Goal: Task Accomplishment & Management: Use online tool/utility

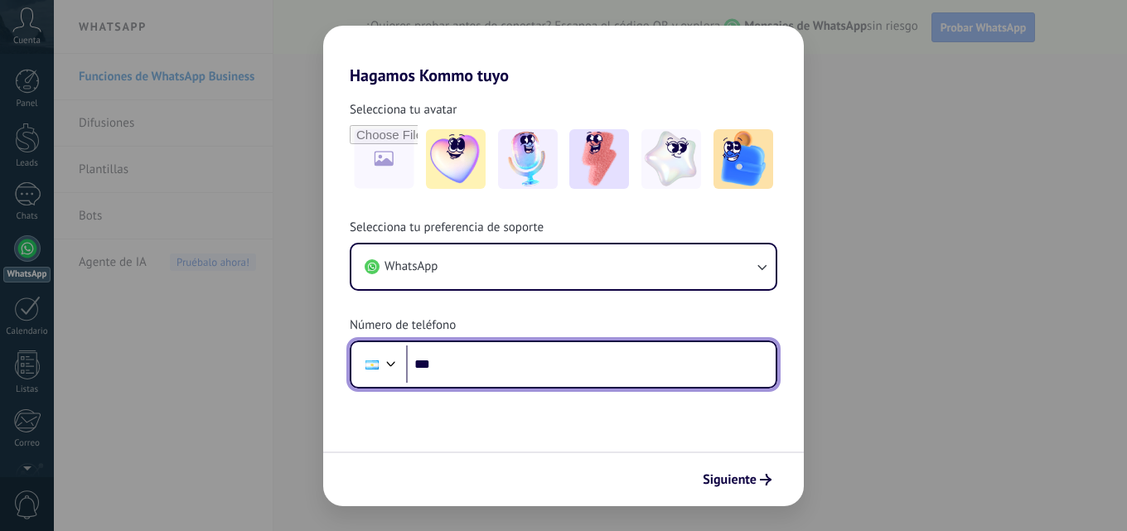
click at [562, 369] on input "***" at bounding box center [591, 365] width 370 height 38
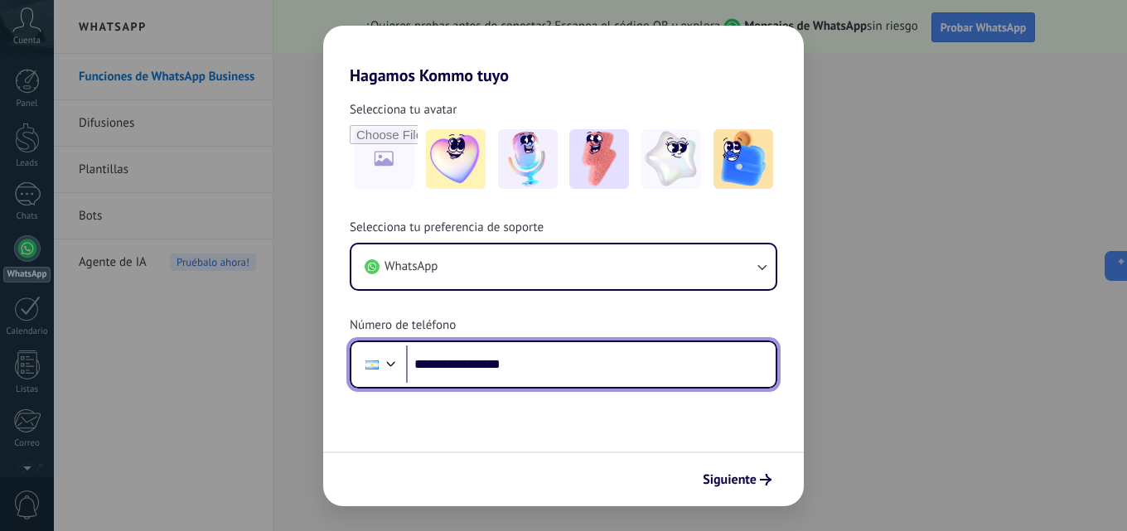
type input "**********"
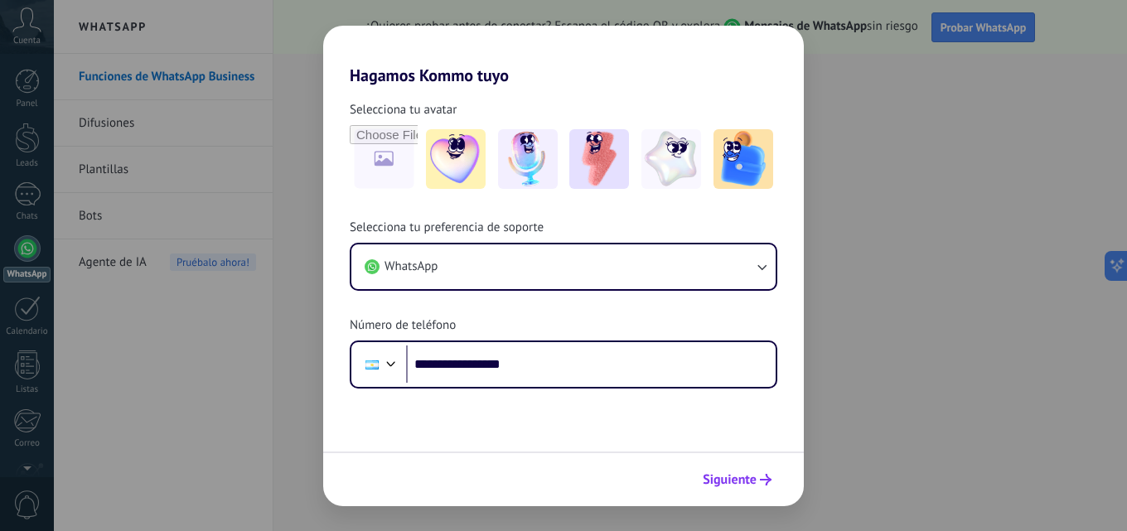
click at [744, 490] on button "Siguiente" at bounding box center [737, 480] width 84 height 28
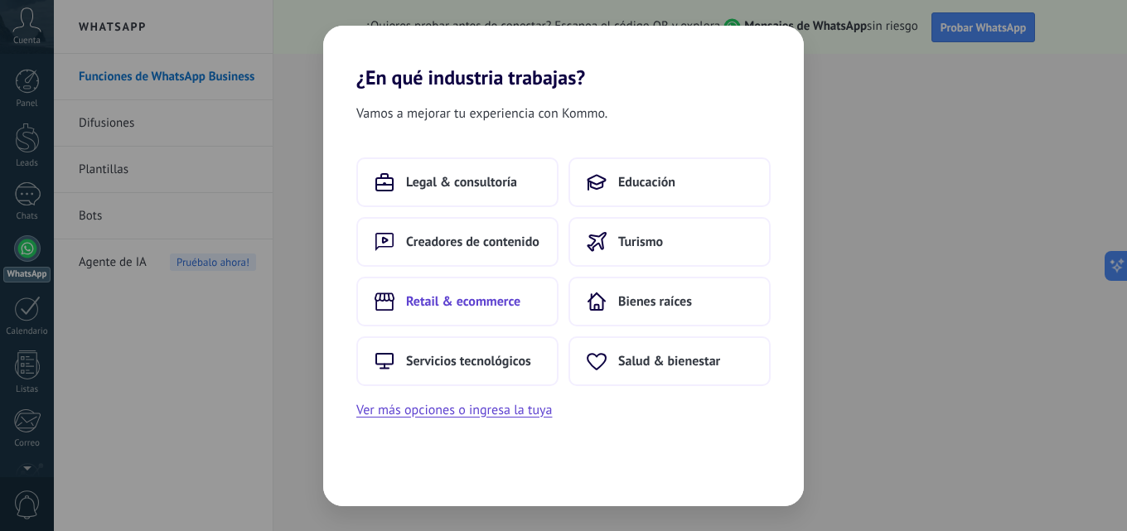
click at [446, 314] on button "Retail & ecommerce" at bounding box center [457, 302] width 202 height 50
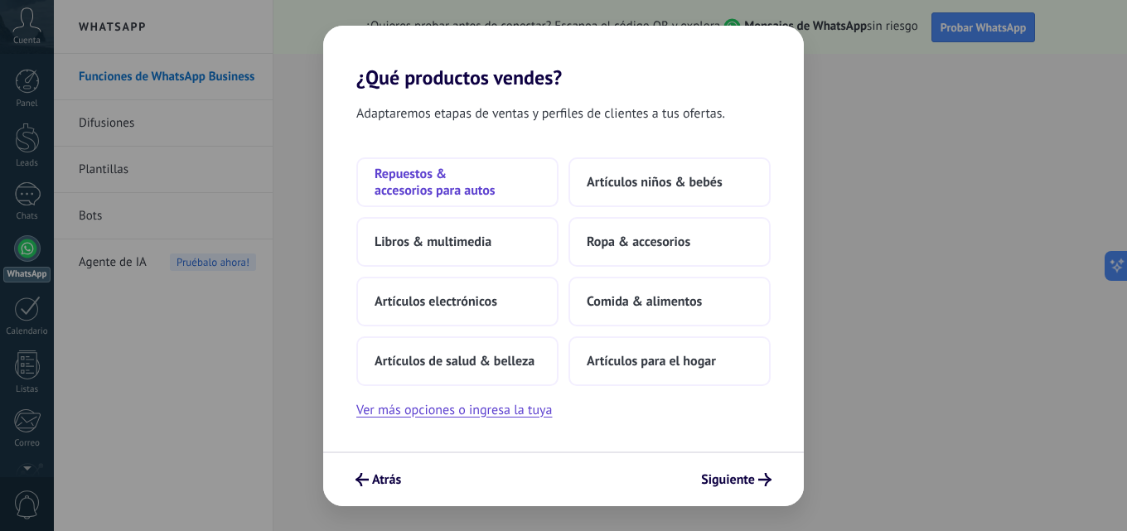
click at [442, 195] on span "Repuestos & accesorios para autos" at bounding box center [458, 182] width 166 height 33
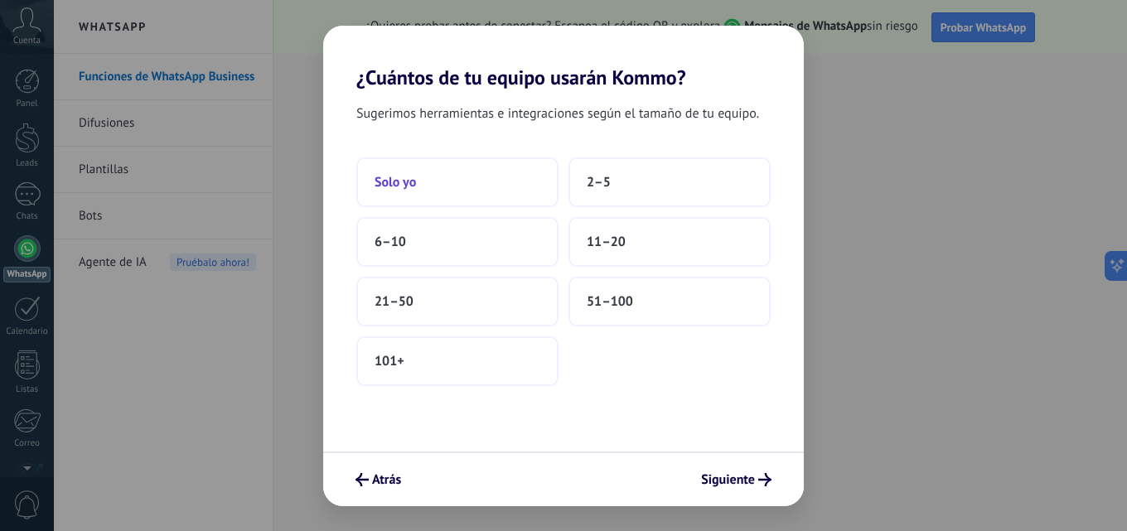
click at [407, 195] on button "Solo yo" at bounding box center [457, 182] width 202 height 50
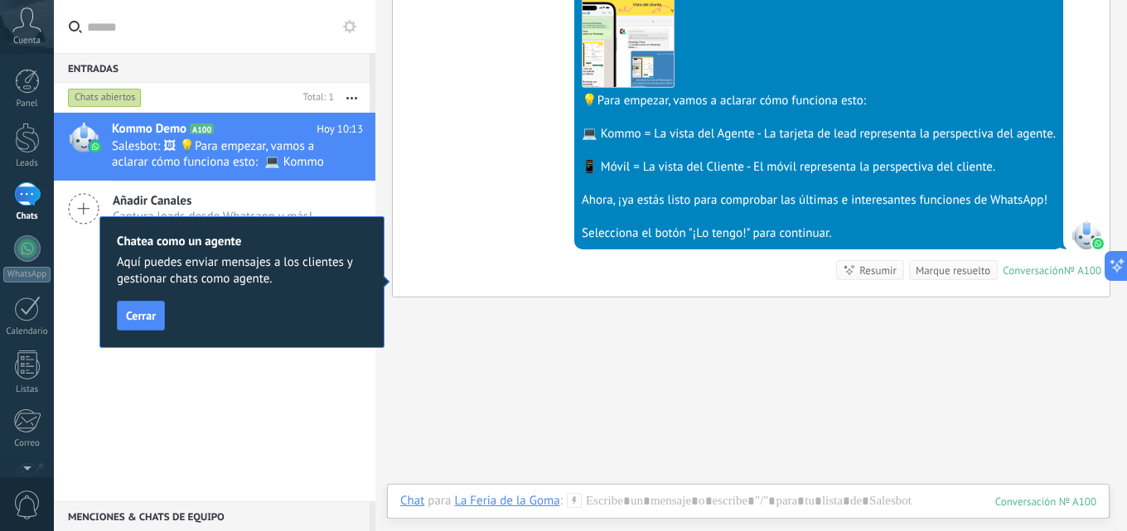
scroll to position [583, 0]
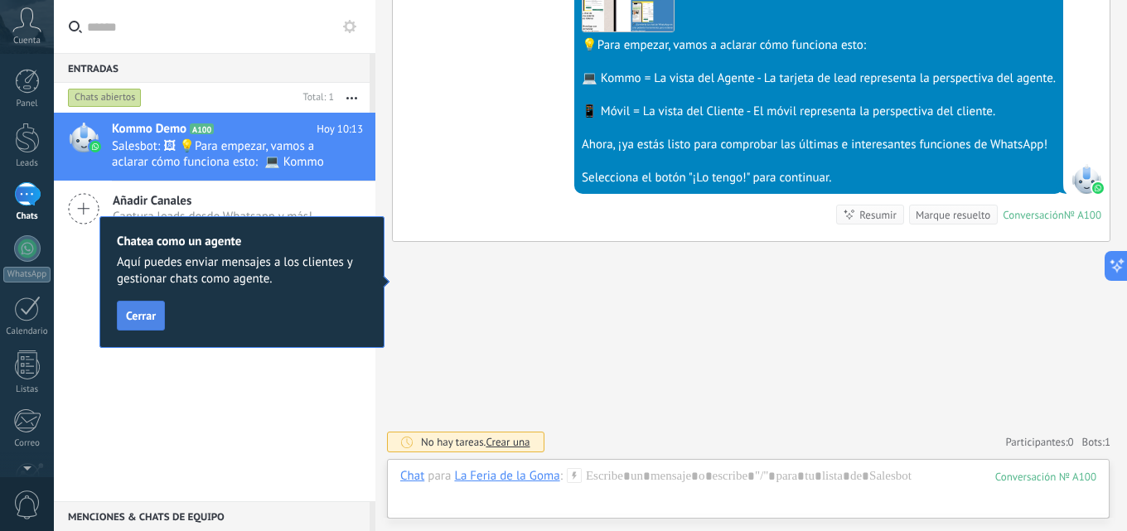
click at [155, 323] on button "Cerrar" at bounding box center [141, 316] width 48 height 30
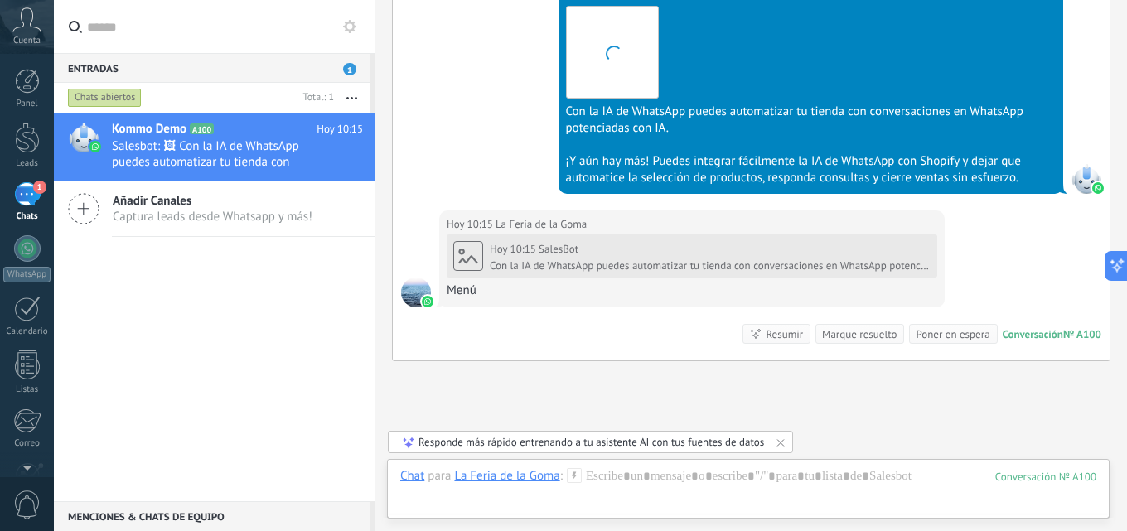
scroll to position [1398, 0]
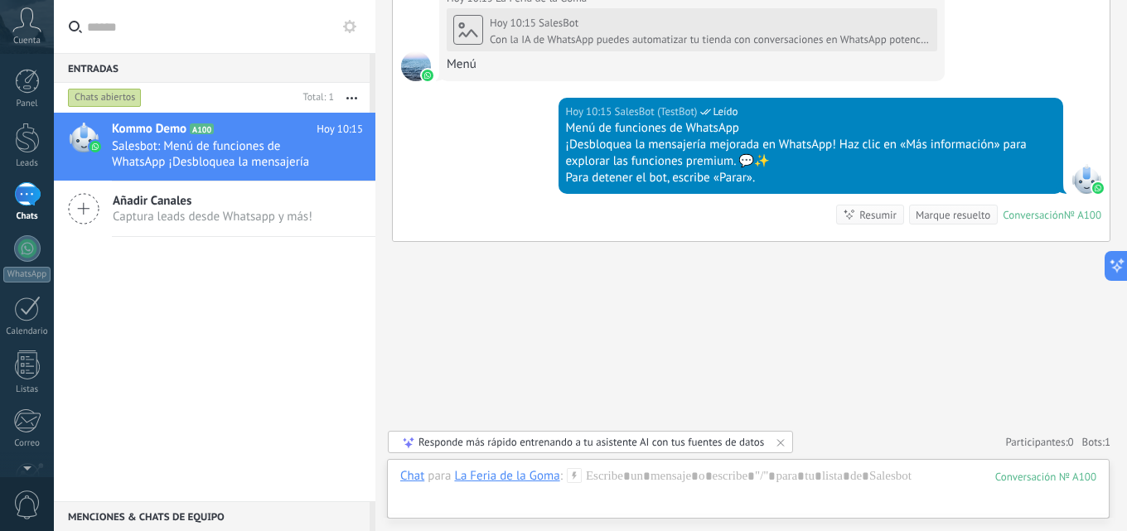
click at [24, 191] on div "1" at bounding box center [27, 194] width 27 height 24
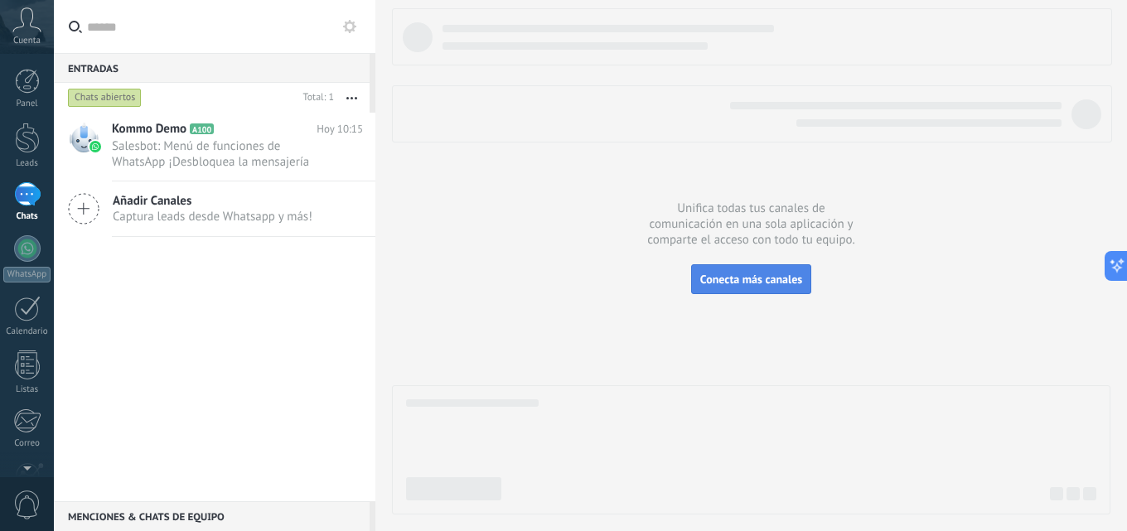
click at [692, 271] on button "Conecta más canales" at bounding box center [751, 279] width 120 height 30
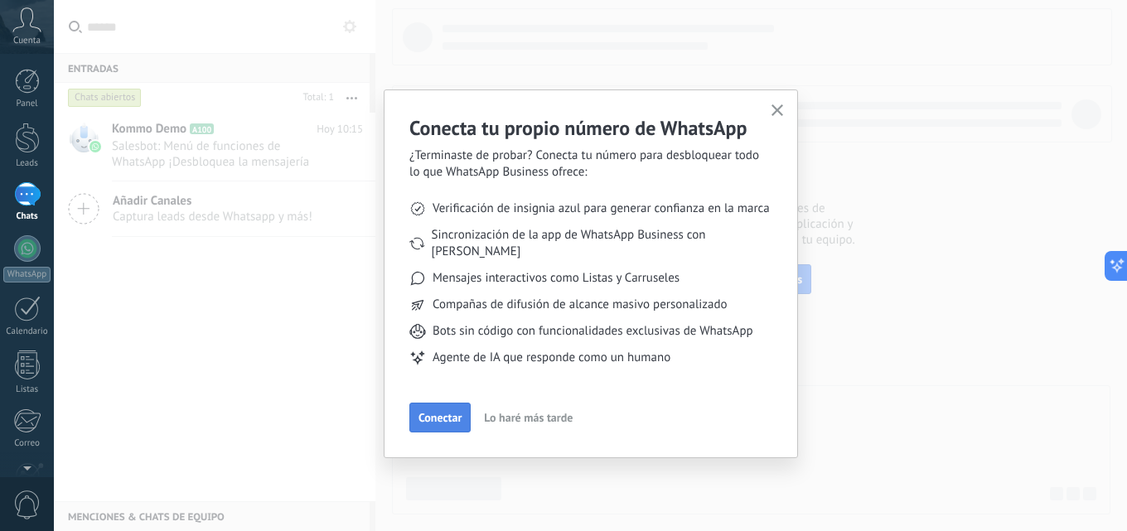
click at [429, 403] on button "Conectar" at bounding box center [439, 418] width 61 height 30
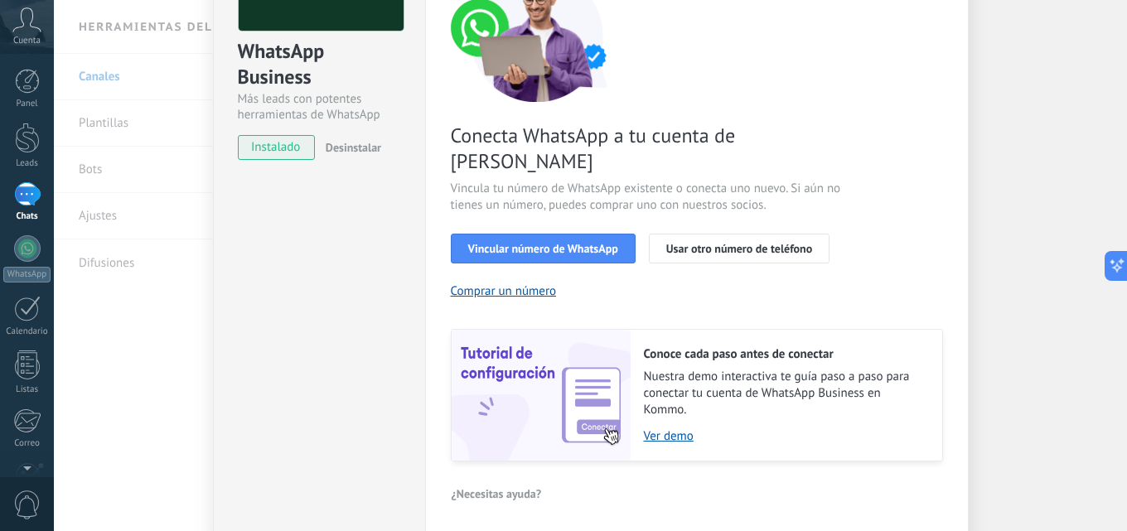
scroll to position [205, 0]
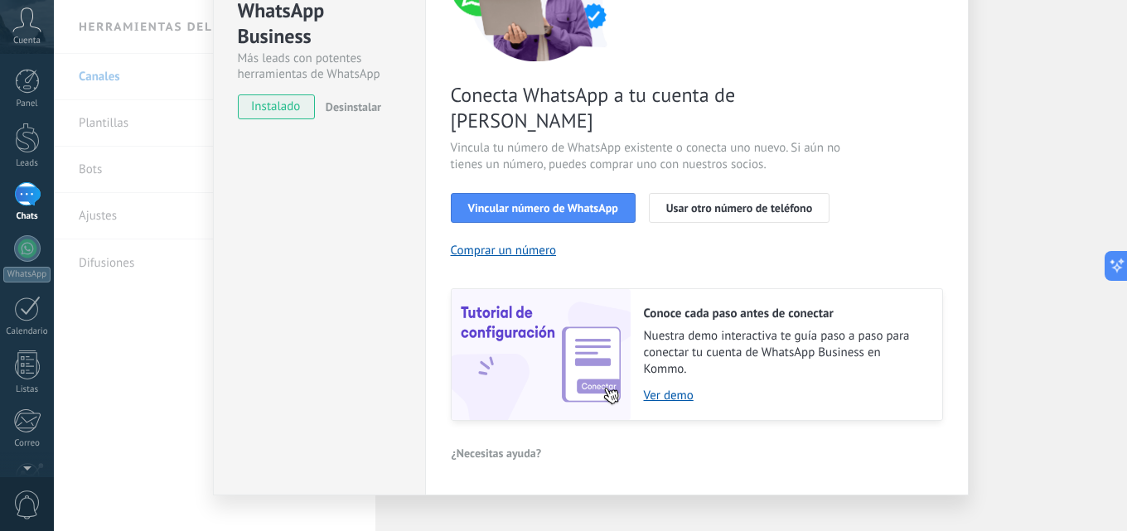
click at [538, 197] on div "Conecta WhatsApp a tu cuenta de Kommo Vincula tu número de WhatsApp existente o…" at bounding box center [697, 175] width 492 height 492
click at [536, 193] on button "Vincular número de WhatsApp" at bounding box center [543, 208] width 185 height 30
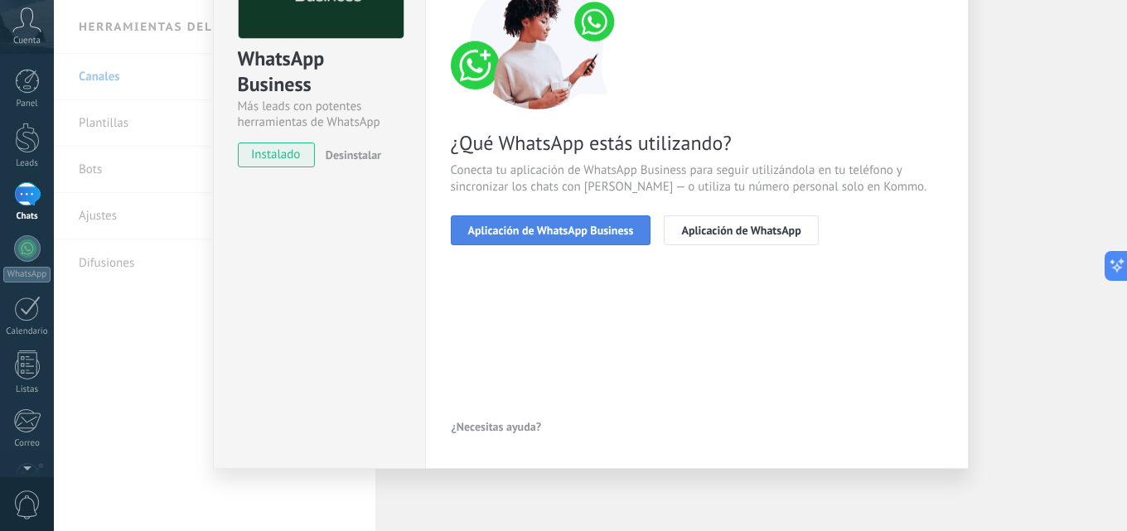
click at [500, 239] on button "Aplicación de WhatsApp Business" at bounding box center [551, 230] width 201 height 30
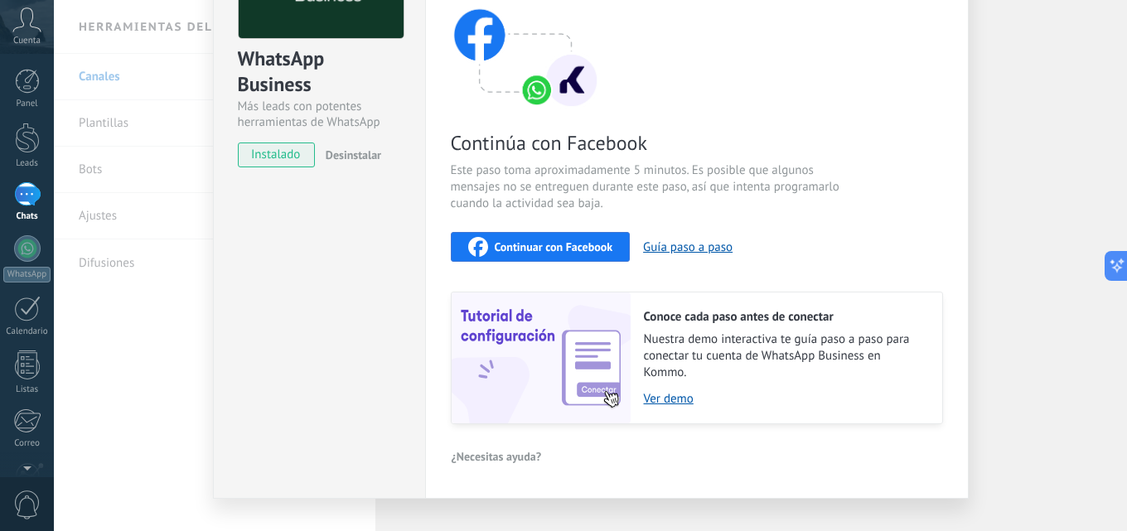
click at [551, 255] on div "Continuar con Facebook" at bounding box center [540, 247] width 145 height 20
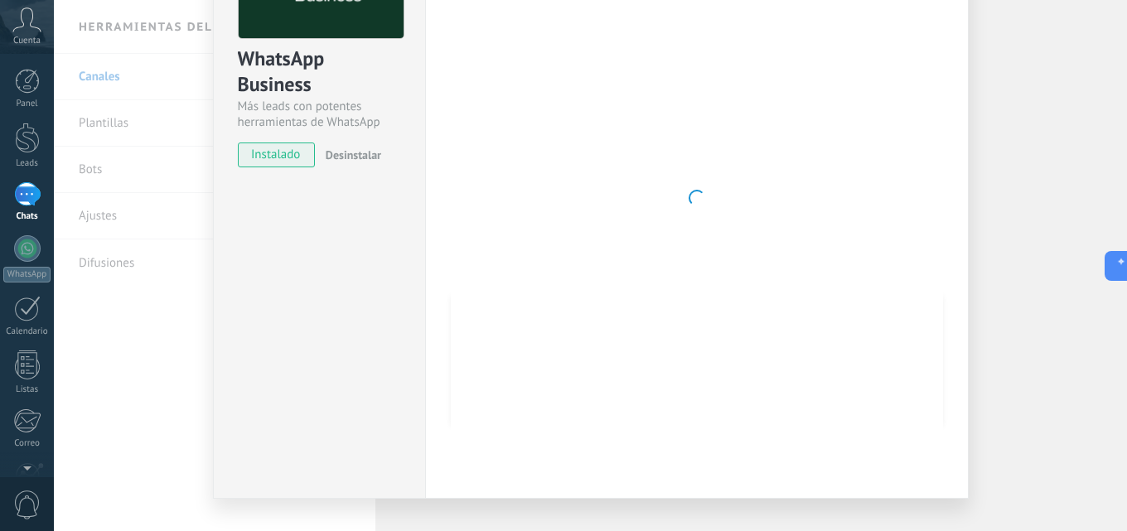
scroll to position [0, 0]
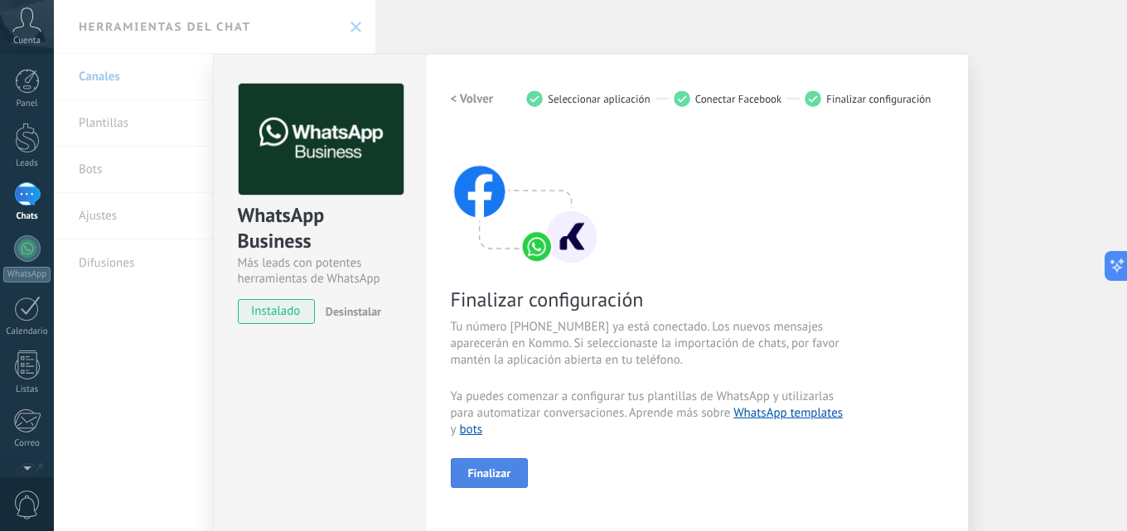
click at [492, 462] on button "Finalizar" at bounding box center [490, 473] width 78 height 30
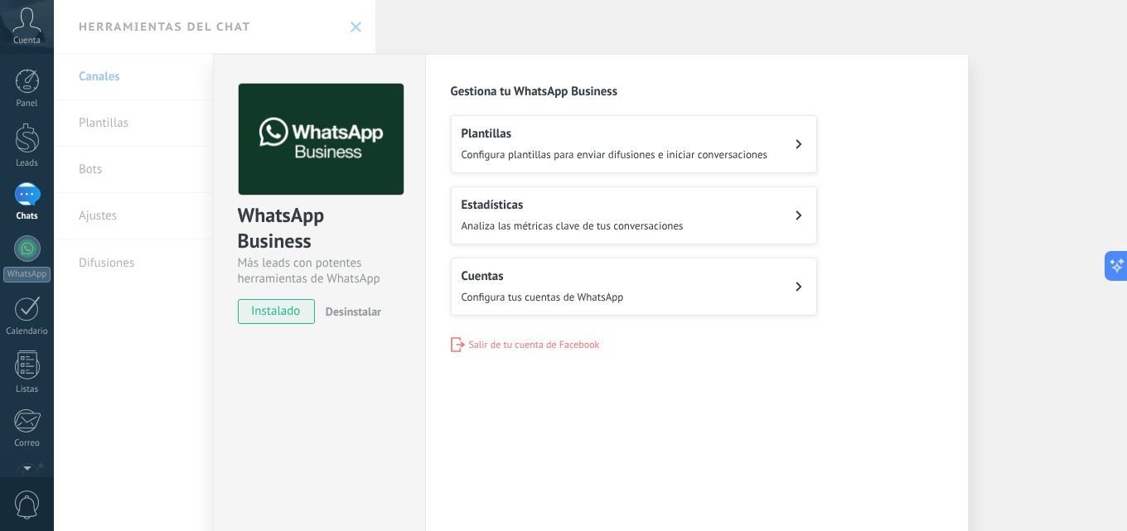
click at [582, 292] on span "Configura tus cuentas de WhatsApp" at bounding box center [542, 297] width 162 height 14
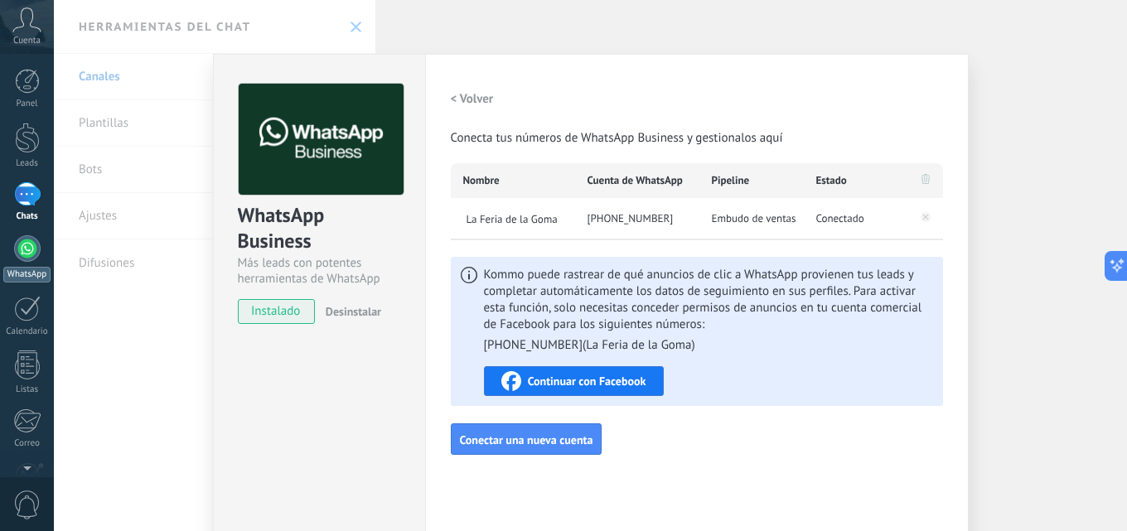
click at [31, 249] on div at bounding box center [27, 248] width 27 height 27
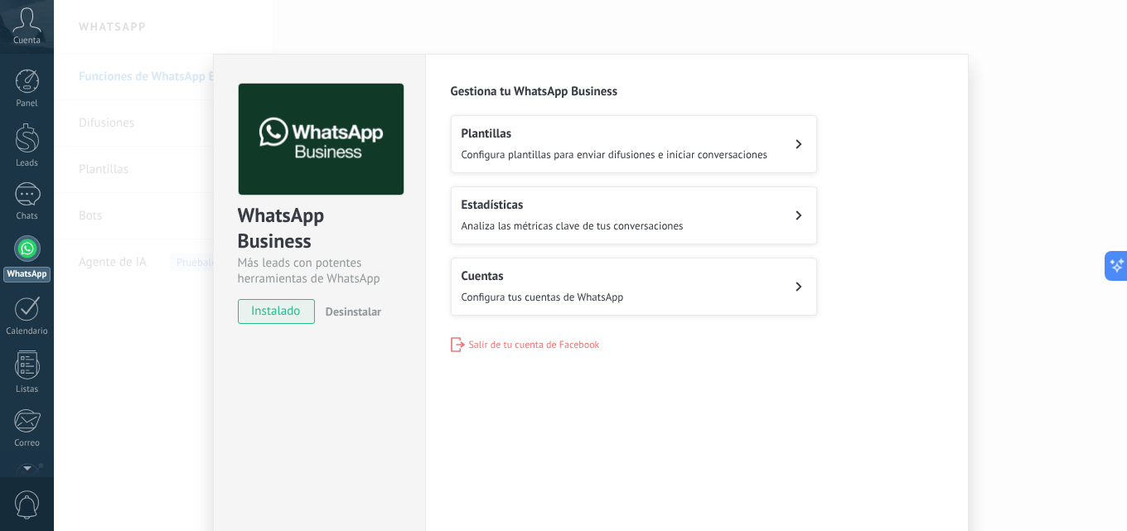
click at [19, 243] on div at bounding box center [27, 248] width 27 height 27
click at [31, 199] on div "1" at bounding box center [27, 194] width 27 height 24
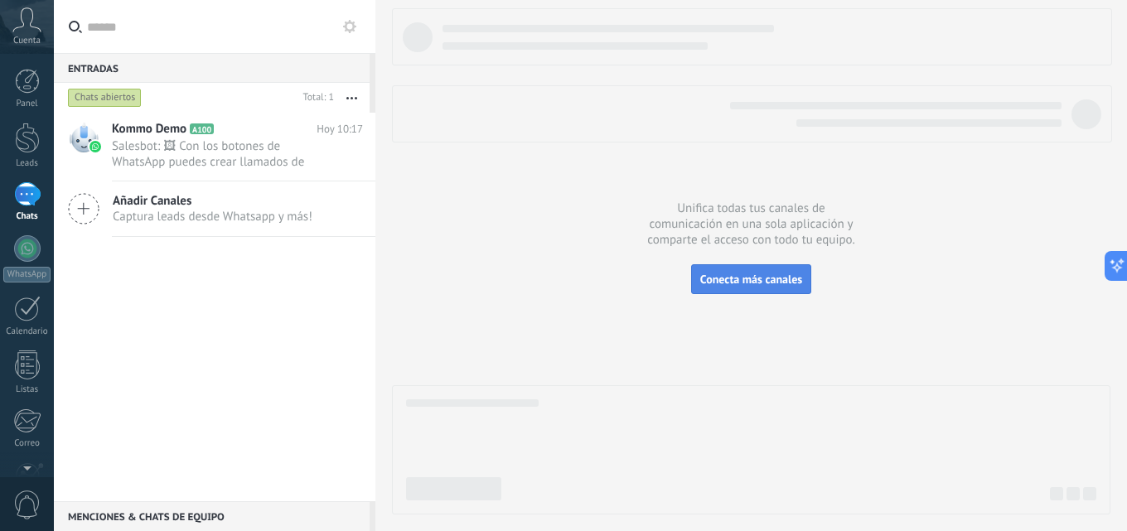
click at [767, 293] on button "Conecta más canales" at bounding box center [751, 279] width 120 height 30
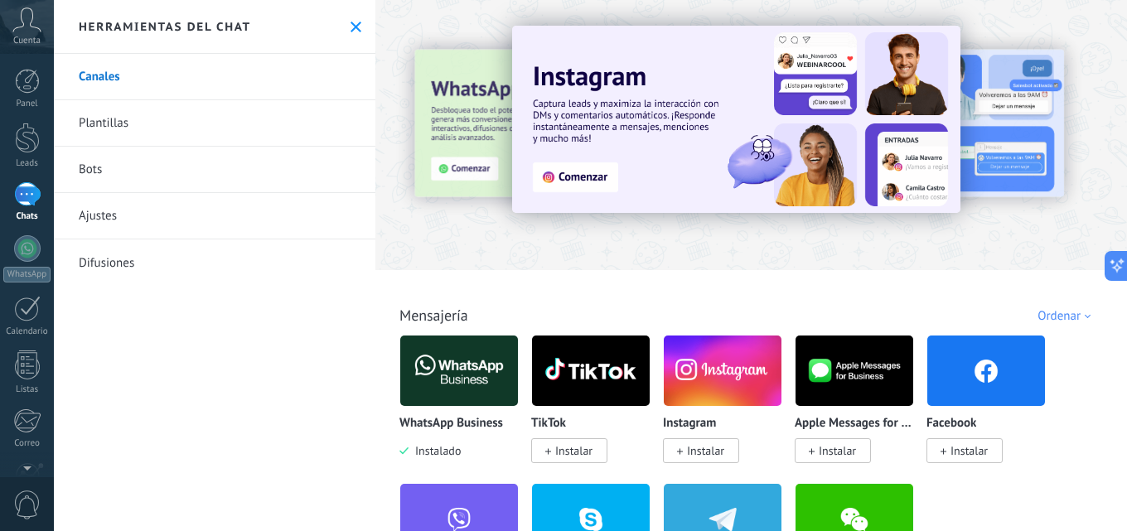
scroll to position [83, 0]
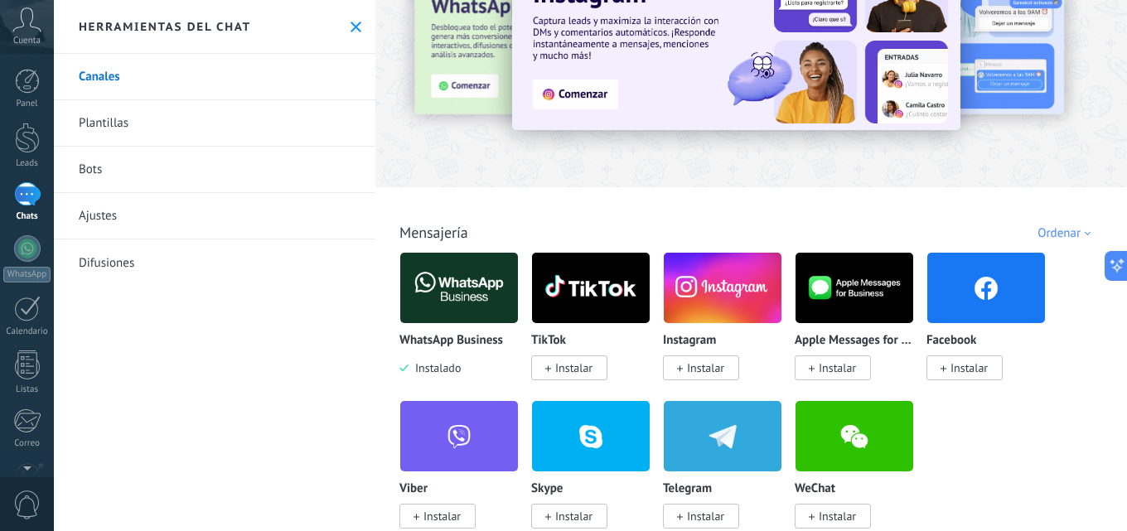
click at [436, 296] on img at bounding box center [459, 288] width 118 height 80
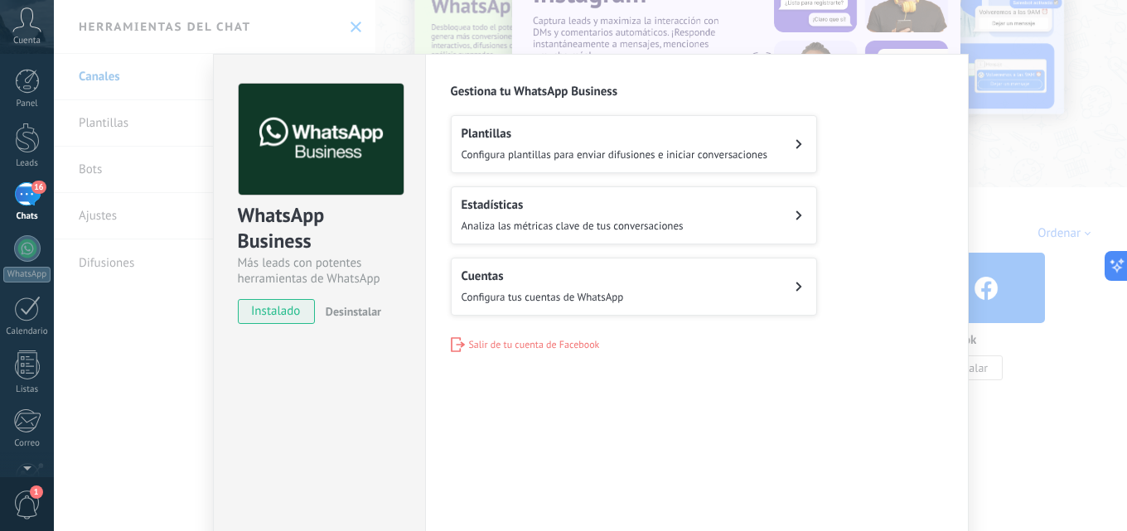
click at [22, 208] on link "16 Chats" at bounding box center [27, 202] width 54 height 40
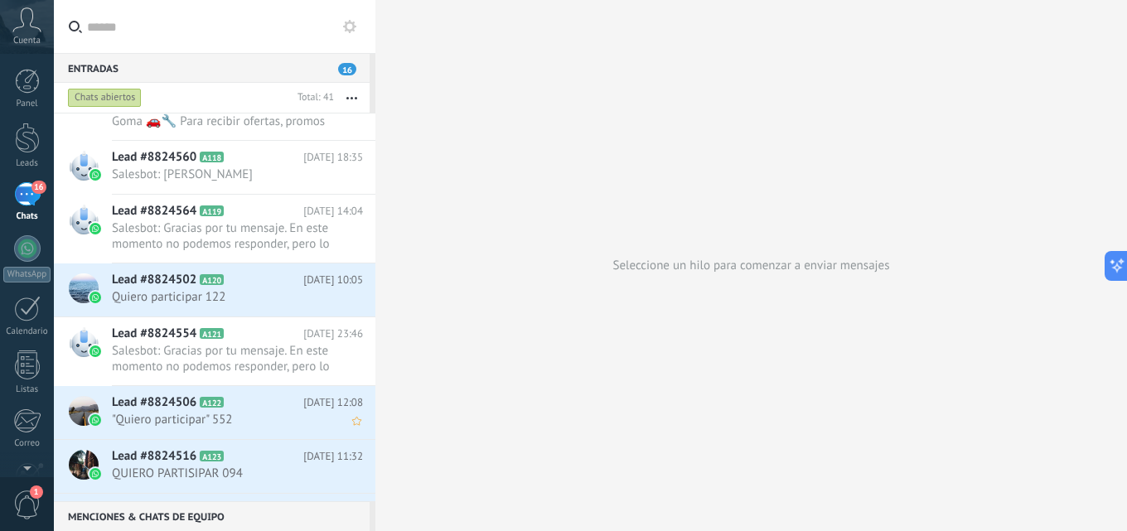
scroll to position [1365, 0]
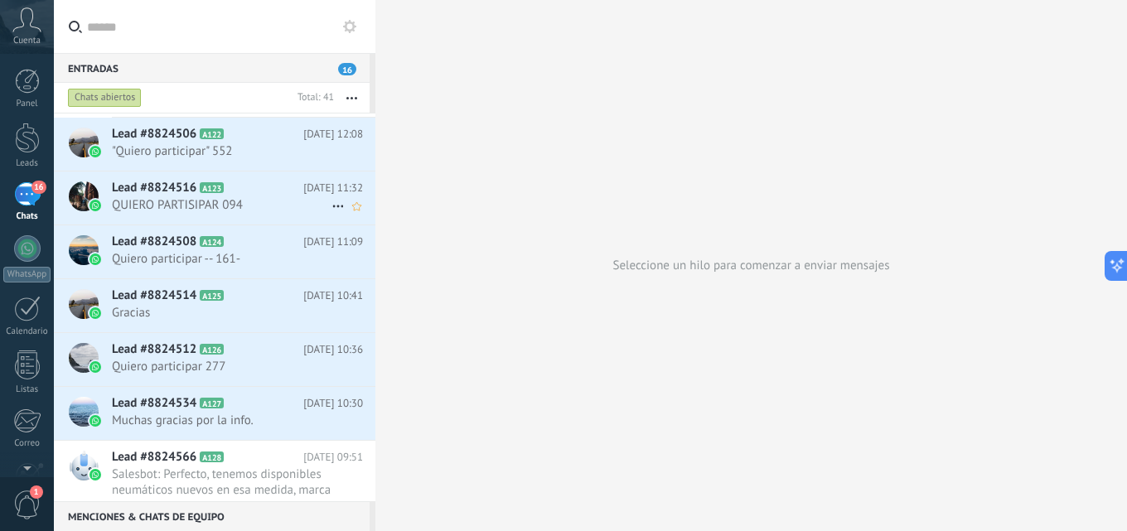
click at [172, 189] on span "Lead #8824516" at bounding box center [154, 188] width 85 height 17
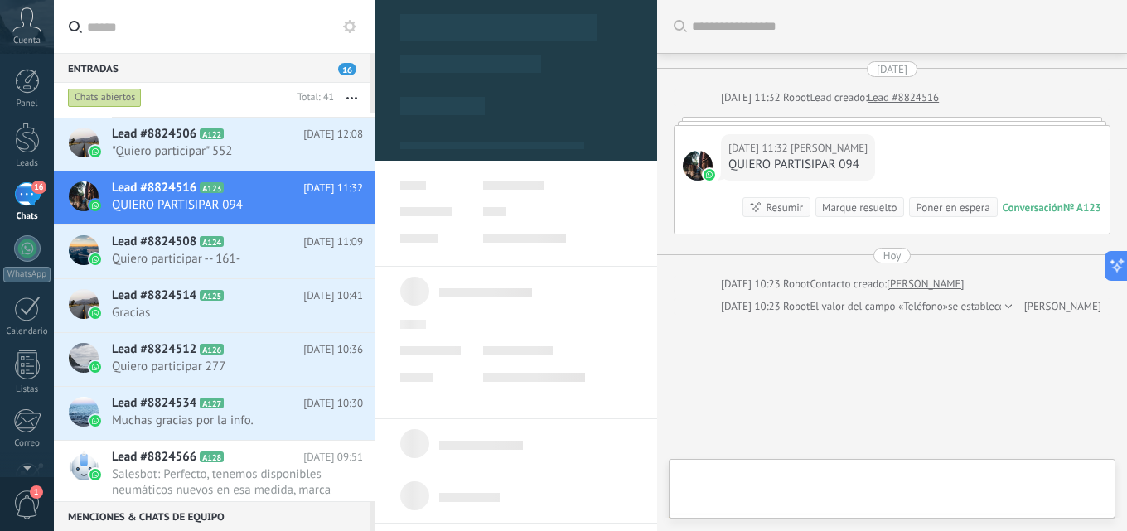
type textarea "**********"
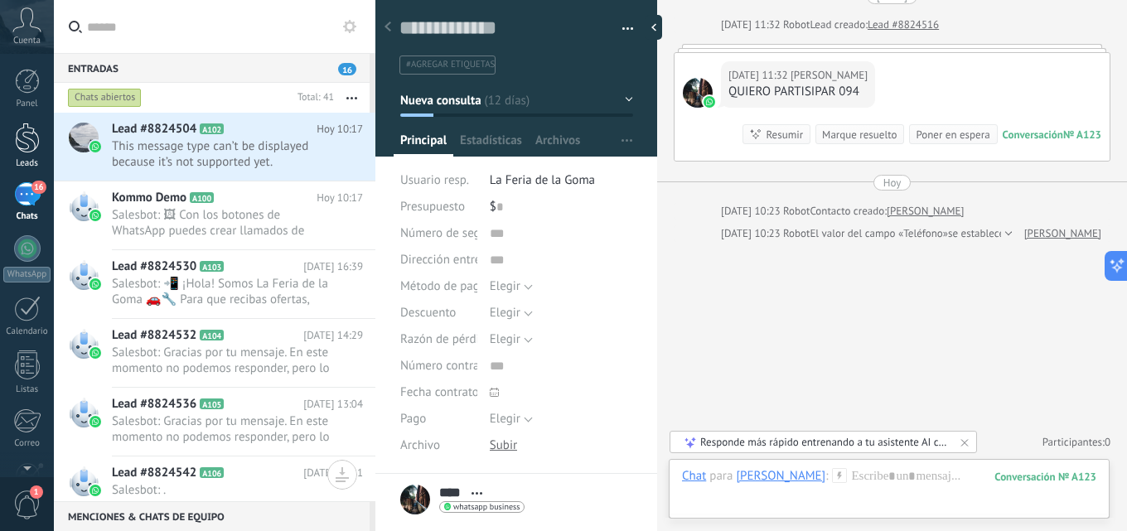
click at [39, 139] on div at bounding box center [27, 138] width 25 height 31
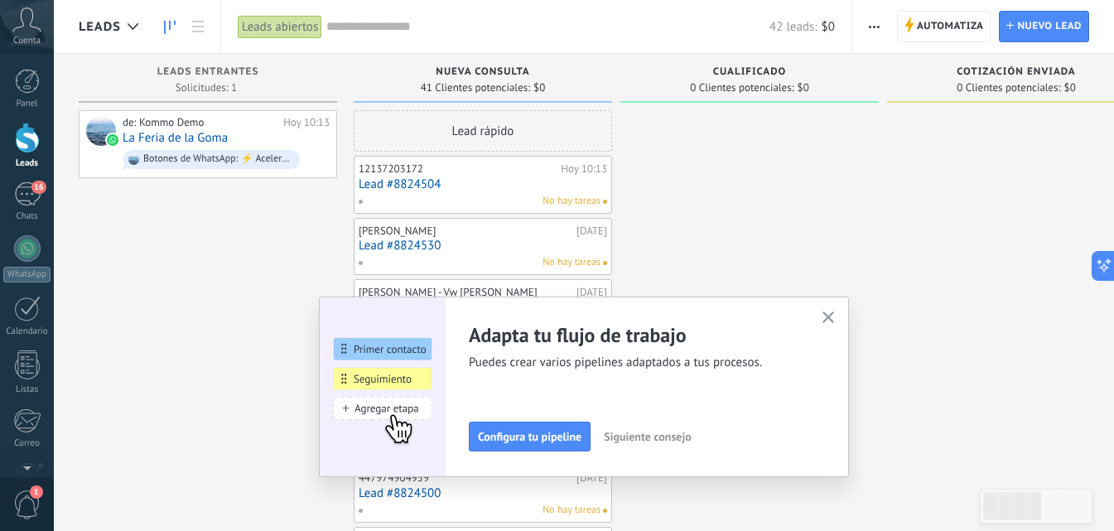
click at [839, 312] on button "button" at bounding box center [829, 318] width 21 height 22
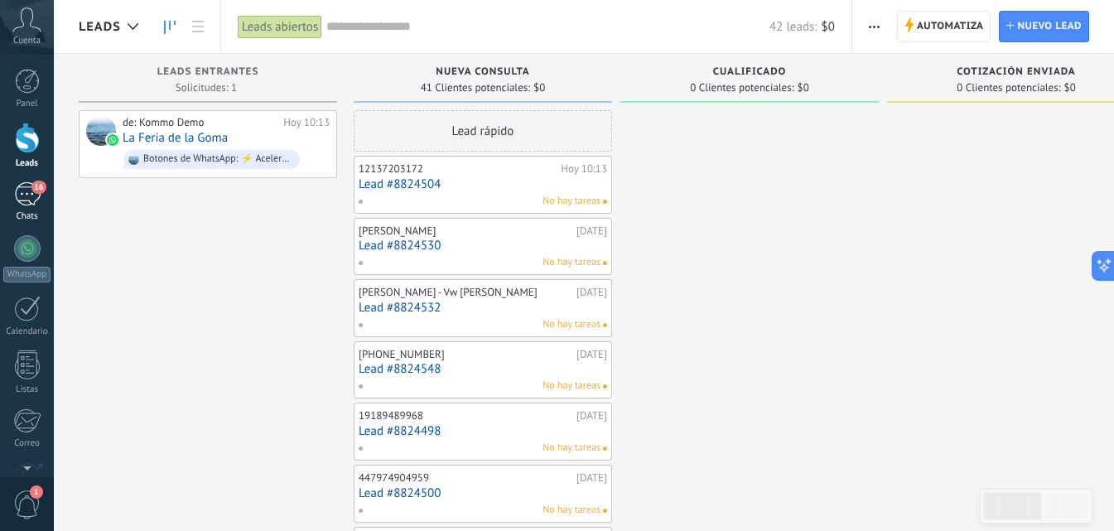
click at [22, 199] on div "16" at bounding box center [27, 194] width 27 height 24
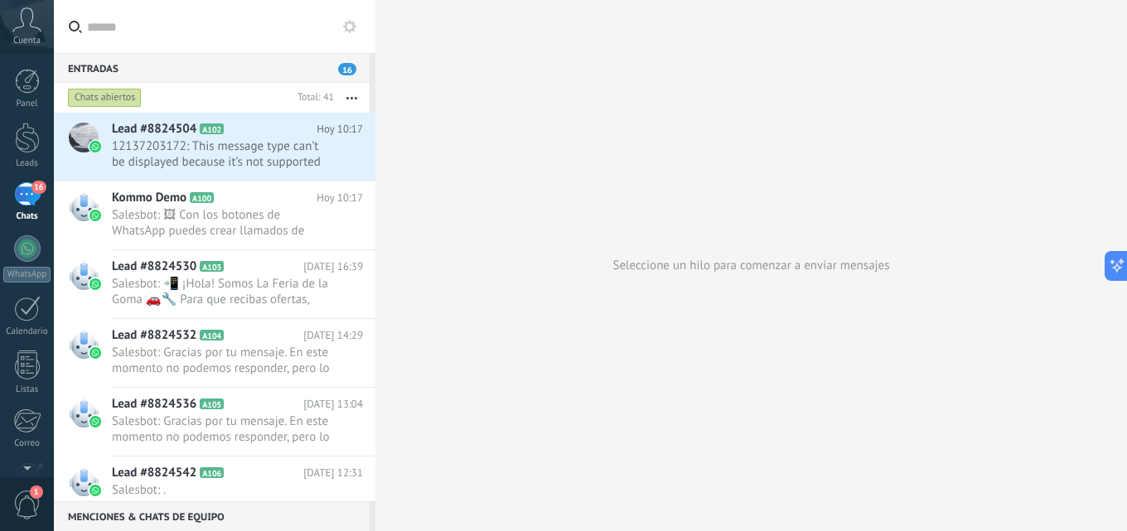
click at [31, 31] on icon at bounding box center [26, 19] width 29 height 25
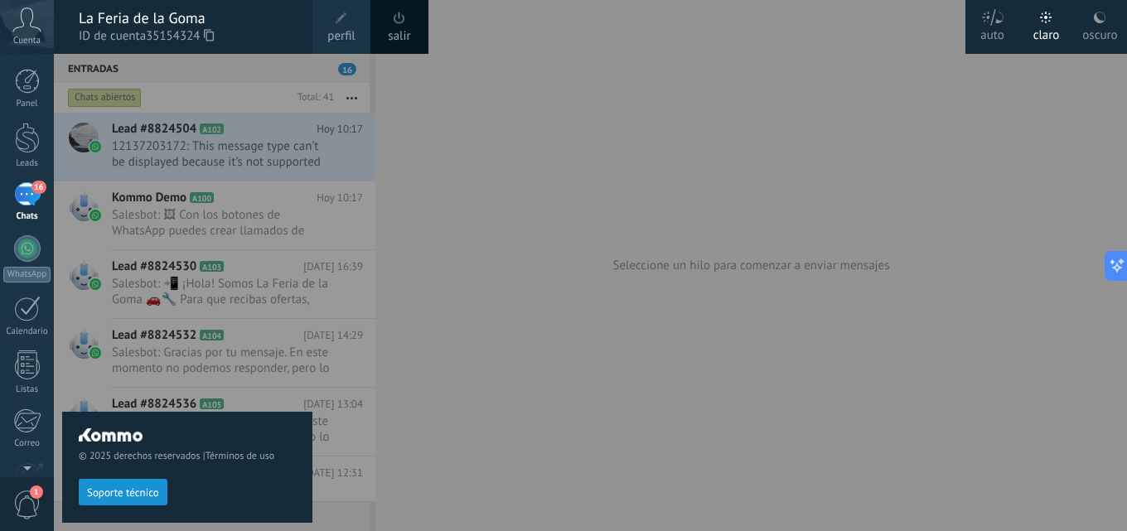
click at [434, 260] on div at bounding box center [617, 265] width 1127 height 531
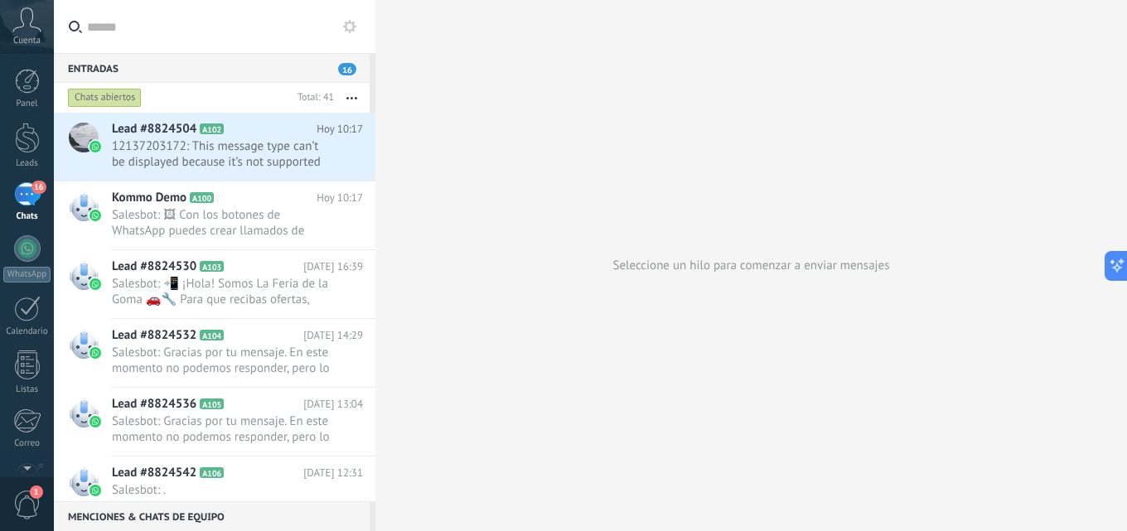
click at [28, 193] on div "16" at bounding box center [27, 194] width 27 height 24
click at [34, 90] on div at bounding box center [27, 81] width 25 height 25
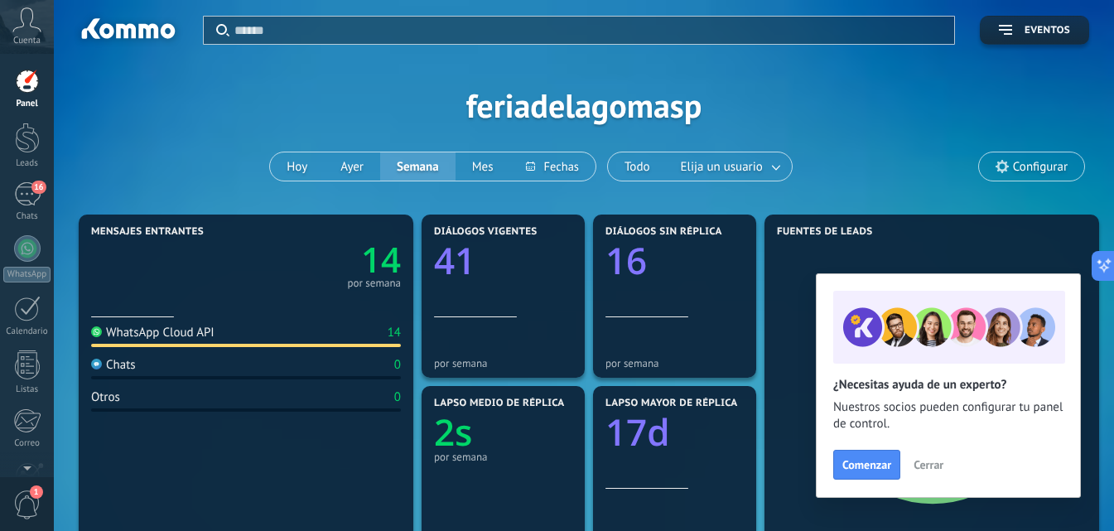
scroll to position [83, 0]
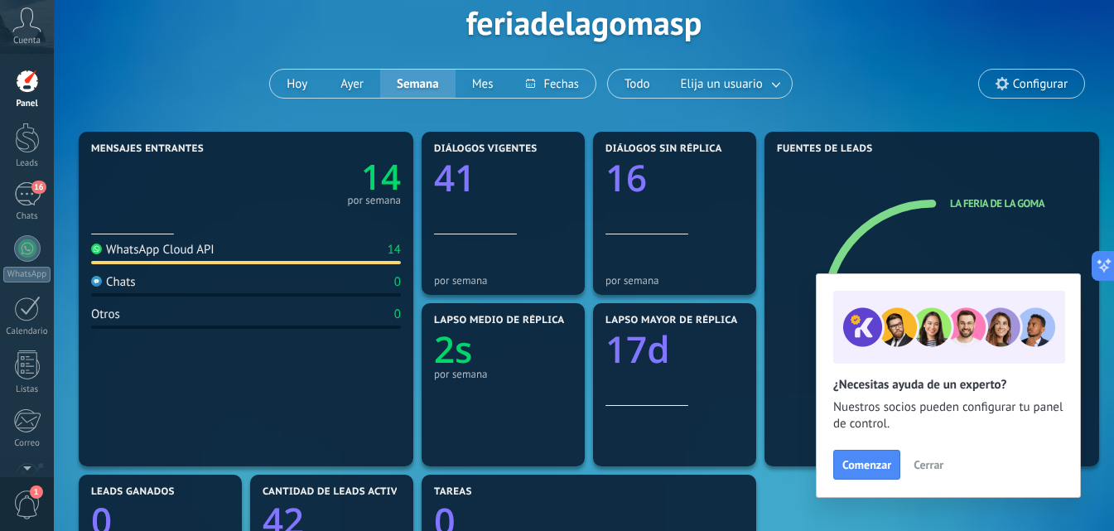
click at [941, 466] on span "Cerrar" at bounding box center [929, 465] width 30 height 12
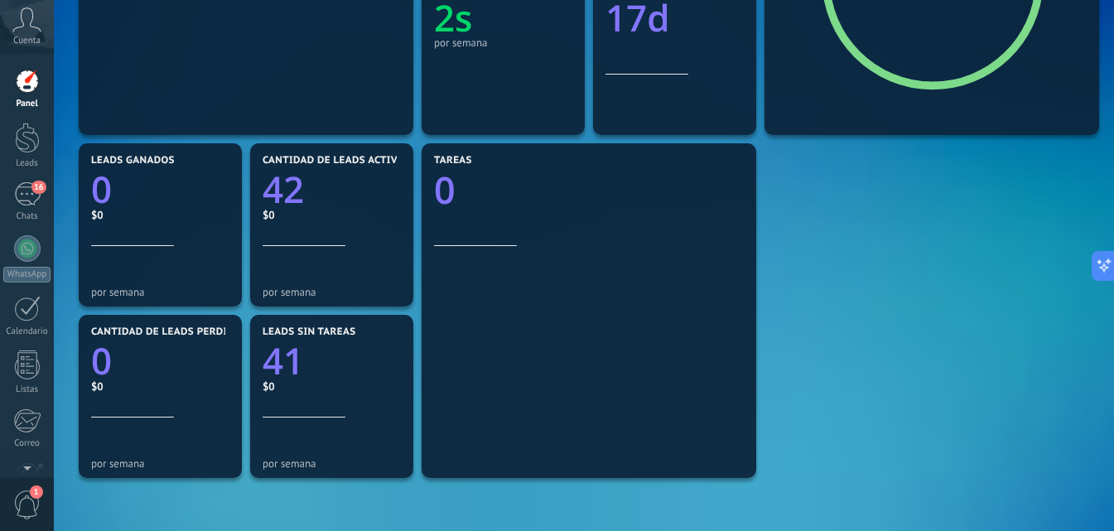
scroll to position [0, 0]
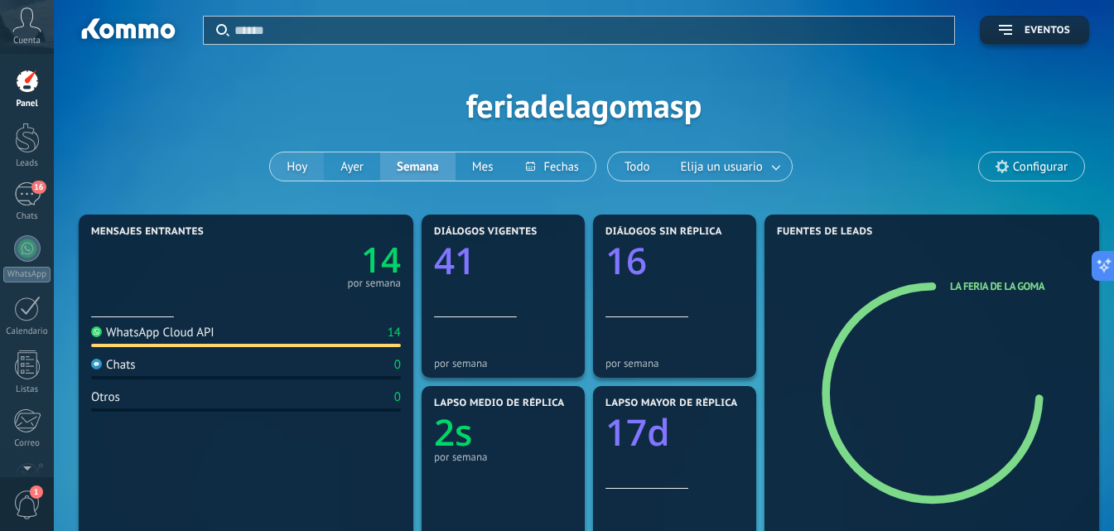
click at [305, 166] on button "Hoy" at bounding box center [297, 166] width 54 height 28
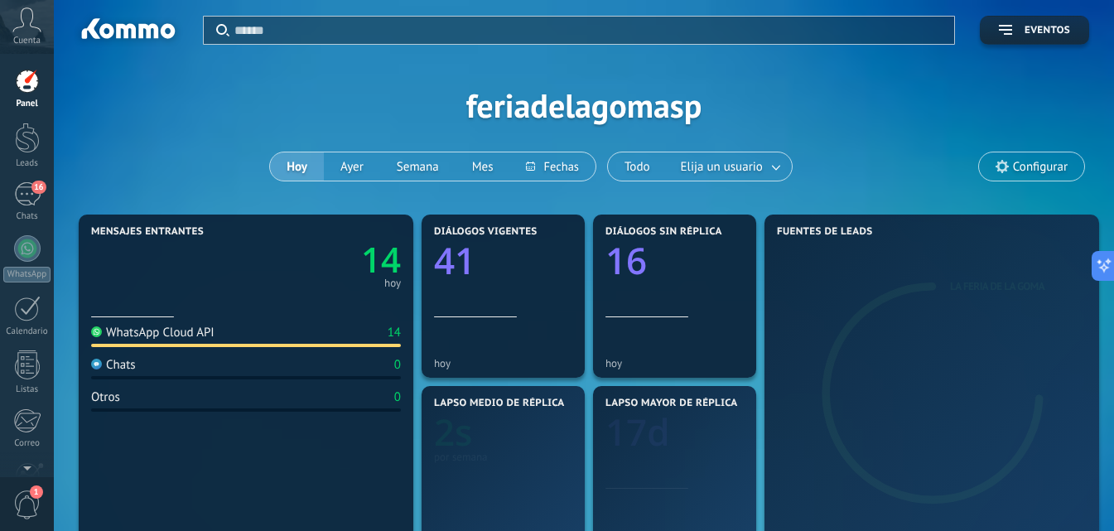
scroll to position [83, 0]
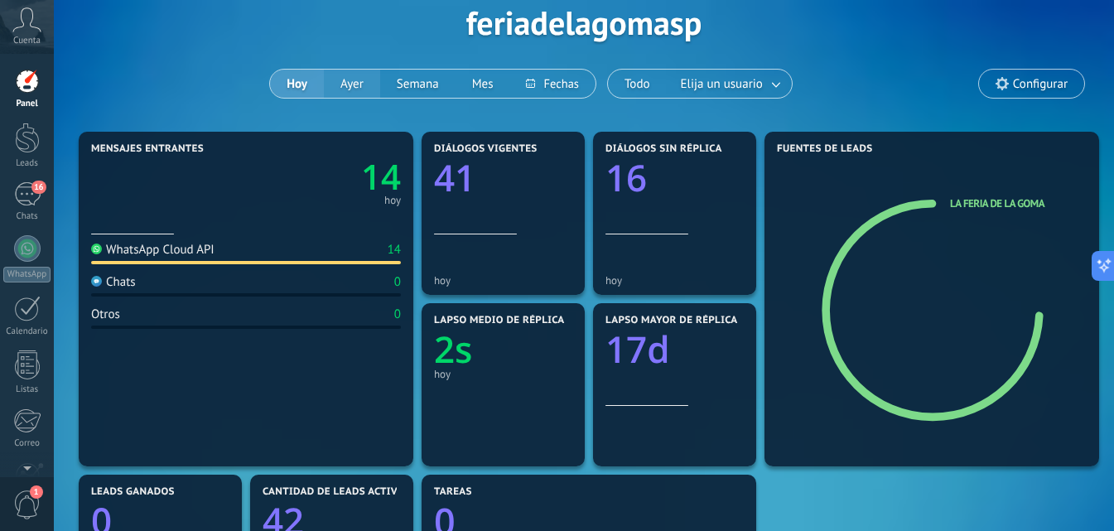
click at [361, 80] on button "Ayer" at bounding box center [352, 84] width 56 height 28
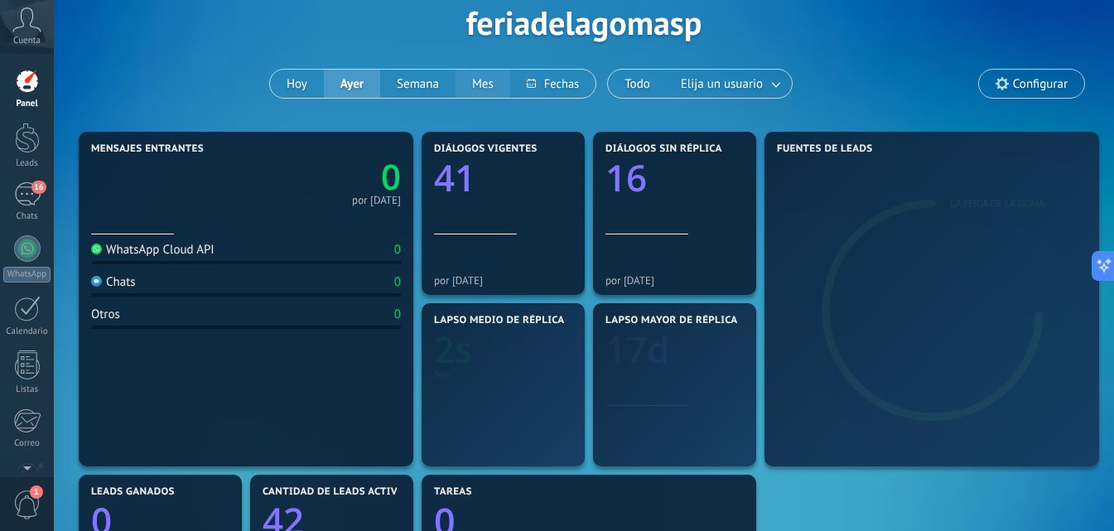
click at [486, 89] on button "Mes" at bounding box center [483, 84] width 55 height 28
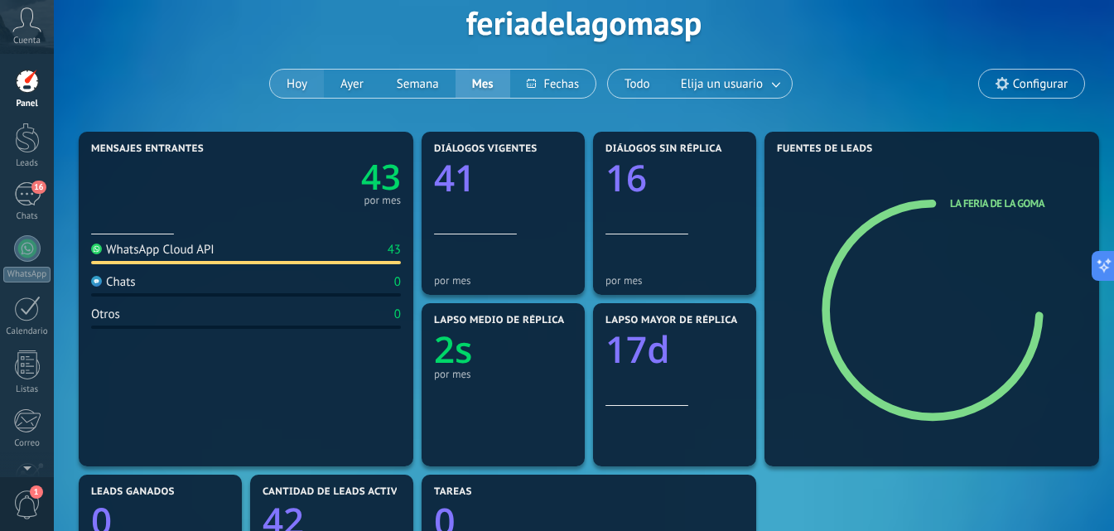
click at [296, 84] on button "Hoy" at bounding box center [297, 84] width 54 height 28
